Goal: Information Seeking & Learning: Learn about a topic

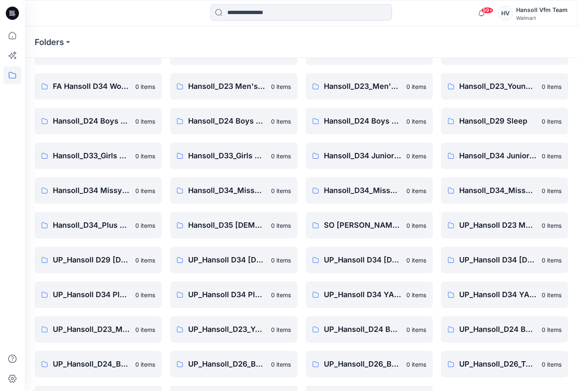
scroll to position [83, 0]
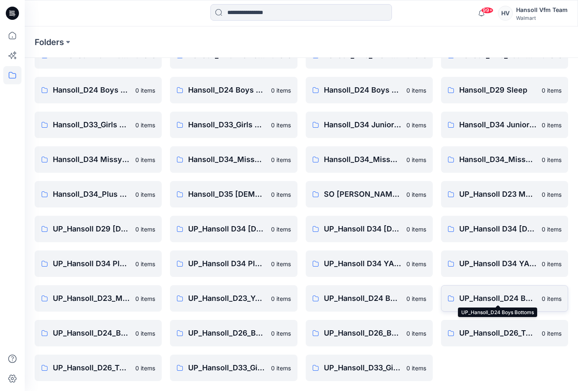
click at [493, 294] on p "UP_Hansoll_D24 Boys Bottoms" at bounding box center [499, 298] width 78 height 12
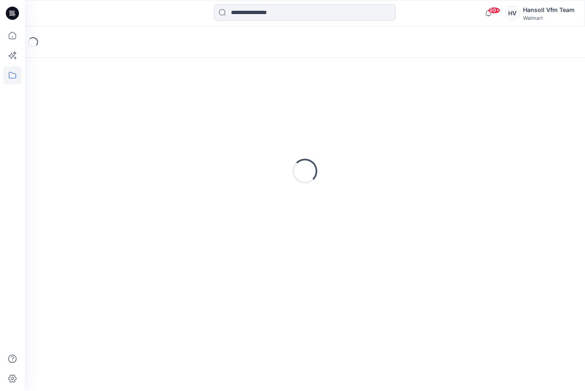
click at [479, 296] on div "Loading..." at bounding box center [305, 224] width 560 height 333
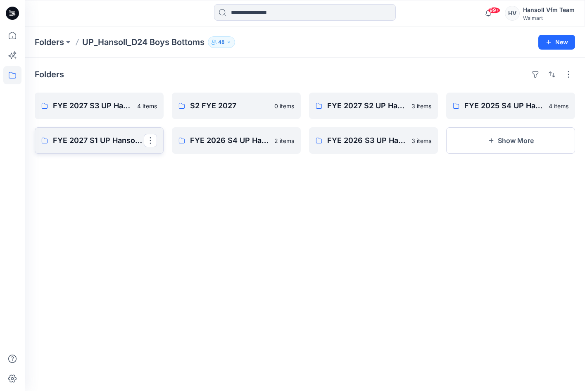
click at [113, 136] on p "FYE 2027 S1 UP Hansoll Boys Bottoms" at bounding box center [98, 141] width 91 height 12
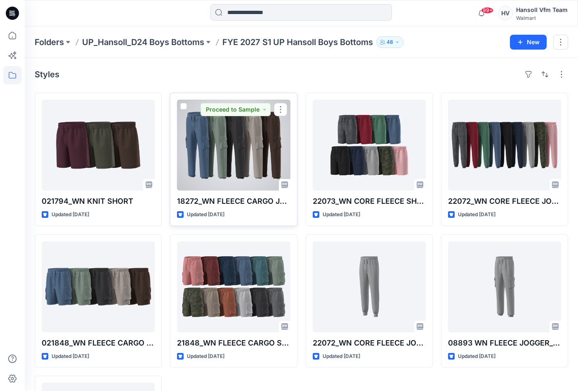
click at [227, 150] on div at bounding box center [233, 145] width 113 height 91
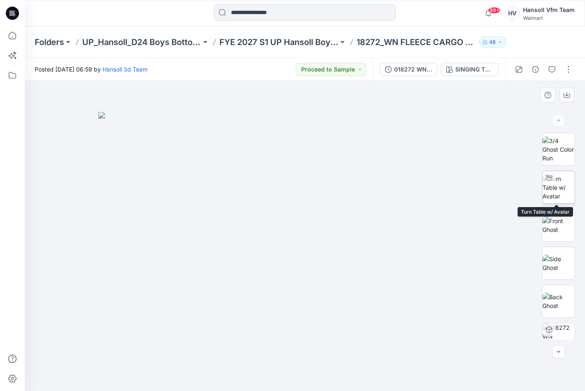
click at [560, 188] on img at bounding box center [558, 187] width 32 height 26
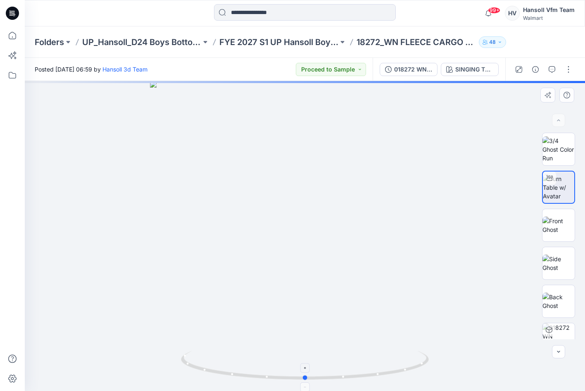
drag, startPoint x: 412, startPoint y: 370, endPoint x: 407, endPoint y: 356, distance: 15.0
click at [413, 370] on icon at bounding box center [306, 366] width 250 height 31
click at [399, 333] on div at bounding box center [305, 236] width 560 height 310
drag, startPoint x: 386, startPoint y: 313, endPoint x: 410, endPoint y: 362, distance: 54.7
click at [386, 313] on div at bounding box center [305, 236] width 560 height 310
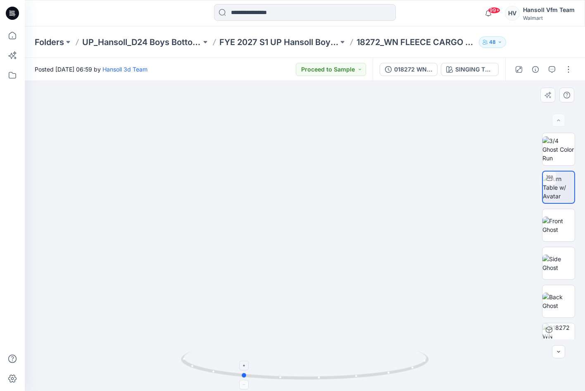
drag, startPoint x: 341, startPoint y: 372, endPoint x: 331, endPoint y: 351, distance: 23.6
click at [290, 368] on icon at bounding box center [306, 366] width 250 height 31
click at [470, 255] on img at bounding box center [304, 38] width 1099 height 704
drag, startPoint x: 407, startPoint y: 356, endPoint x: 348, endPoint y: 365, distance: 59.6
click at [348, 365] on icon at bounding box center [306, 366] width 250 height 31
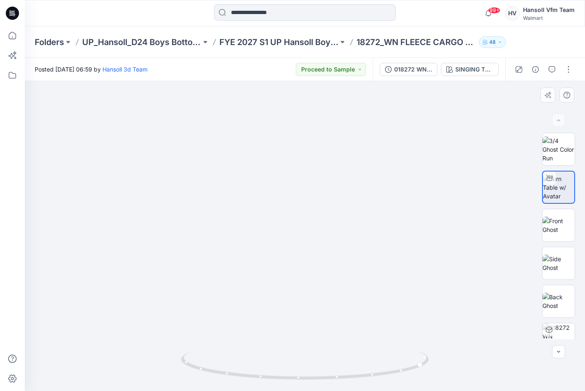
drag, startPoint x: 463, startPoint y: 332, endPoint x: 383, endPoint y: 332, distance: 79.7
click at [380, 332] on img at bounding box center [220, 237] width 1099 height 1099
drag, startPoint x: 390, startPoint y: 374, endPoint x: 400, endPoint y: 364, distance: 14.0
click at [400, 364] on icon at bounding box center [306, 366] width 250 height 31
click at [553, 234] on img at bounding box center [558, 224] width 32 height 17
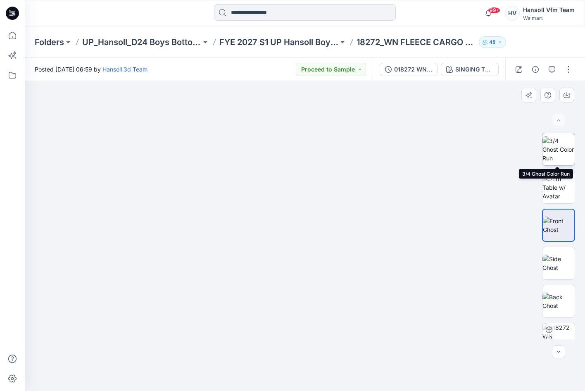
click at [563, 136] on img at bounding box center [558, 149] width 32 height 26
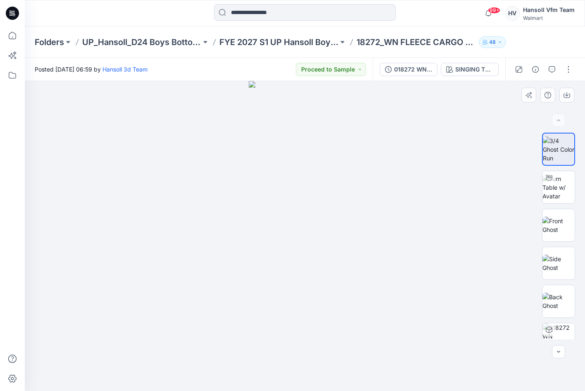
click at [179, 237] on div at bounding box center [305, 236] width 560 height 310
click at [542, 220] on img at bounding box center [558, 224] width 32 height 17
click at [529, 250] on div at bounding box center [305, 236] width 560 height 310
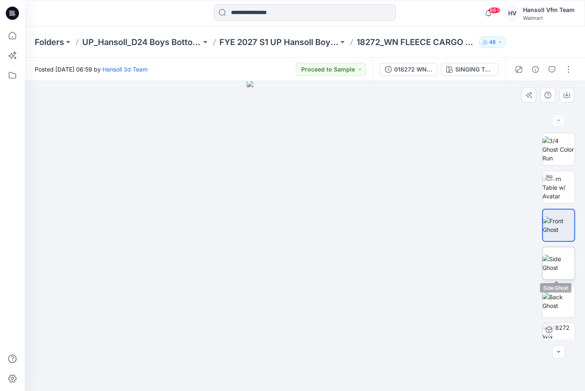
click at [550, 272] on img at bounding box center [558, 262] width 32 height 17
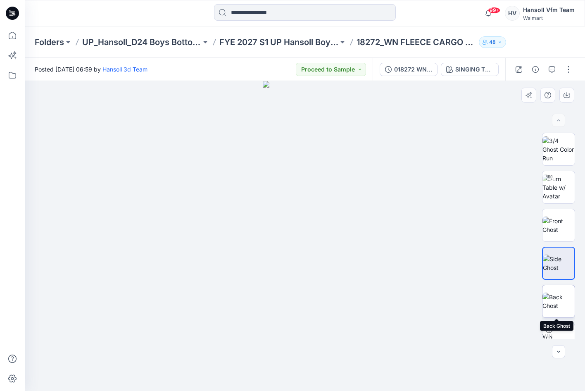
click at [552, 302] on img at bounding box center [558, 300] width 32 height 17
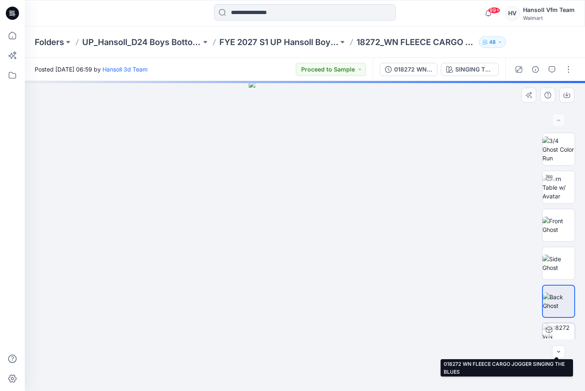
click at [556, 333] on img at bounding box center [558, 339] width 32 height 32
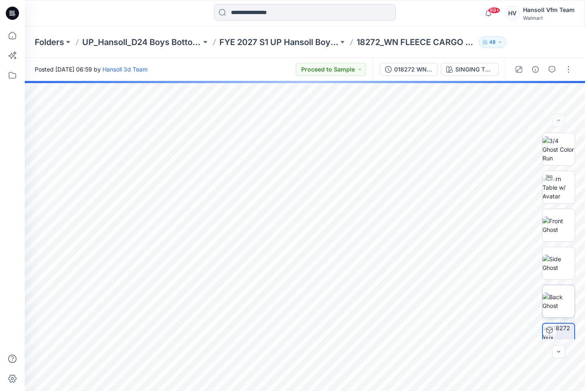
click at [553, 301] on img at bounding box center [558, 300] width 32 height 17
